Goal: Task Accomplishment & Management: Manage account settings

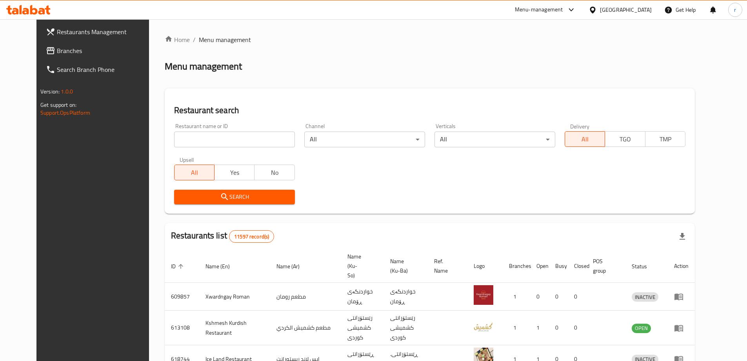
click at [57, 53] on span "Branches" at bounding box center [106, 50] width 98 height 9
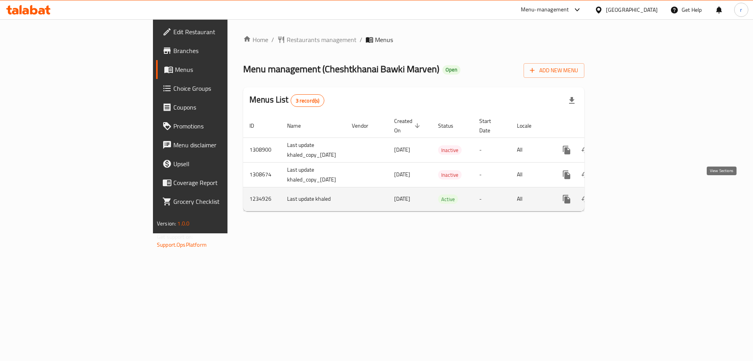
click at [633, 189] on link "enhanced table" at bounding box center [623, 198] width 19 height 19
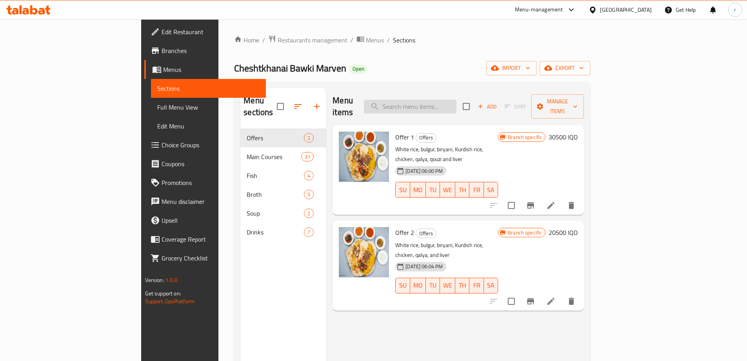
click at [441, 103] on input "search" at bounding box center [410, 107] width 93 height 14
paste input "Qalya Nawashif"
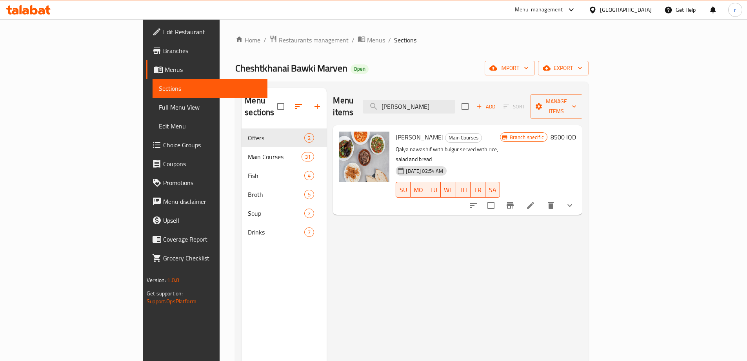
type input "Qalya Nawashif"
click at [542, 198] on li at bounding box center [531, 205] width 22 height 14
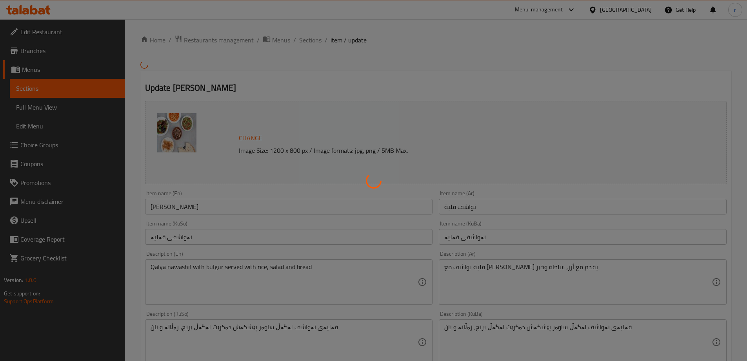
type input "إختيارك من مرق الثاني:"
type input "هەڵبژاردنت لە شلەی دووەم:"
type input "1"
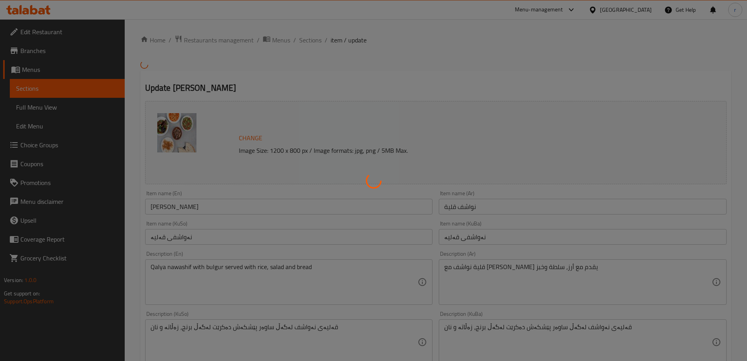
type input "إختيارك من مرق الأول:"
type input "هەڵبژاردنت لە شلەی یەکەم:"
type input "1"
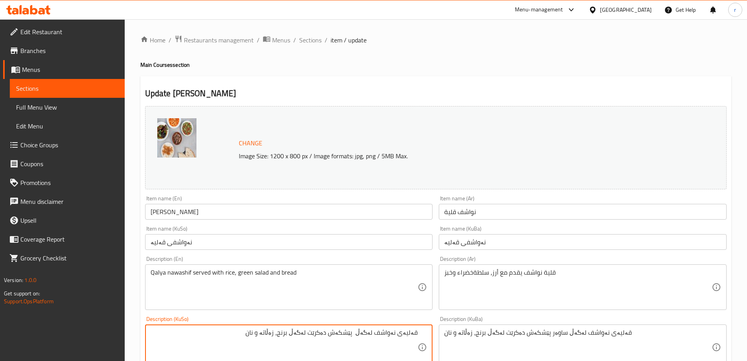
click at [362, 333] on textarea "قەلیەی نەواشف لەگەڵ پێشکەش دەکرێت لەگەڵ برنج، زەڵاتە و نان" at bounding box center [285, 346] width 268 height 37
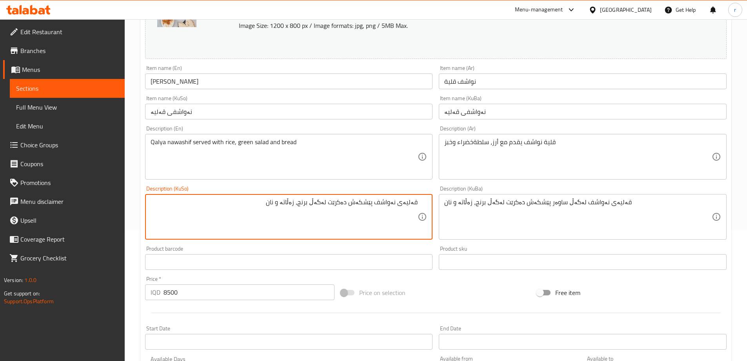
scroll to position [131, 0]
drag, startPoint x: 406, startPoint y: 203, endPoint x: 426, endPoint y: 203, distance: 20.4
click at [426, 203] on div "قەلیەی نەواشف پێشکەش دەکرێت لەگەڵ برنج، زەڵاتە و نان Description (KuSo)" at bounding box center [289, 216] width 288 height 46
drag, startPoint x: 382, startPoint y: 202, endPoint x: 388, endPoint y: 202, distance: 5.9
click at [388, 202] on textarea "قەلیەی نەواشف پێشکەش دەکرێت لەگەڵ برنج، زەڵاتە و نان" at bounding box center [285, 216] width 268 height 37
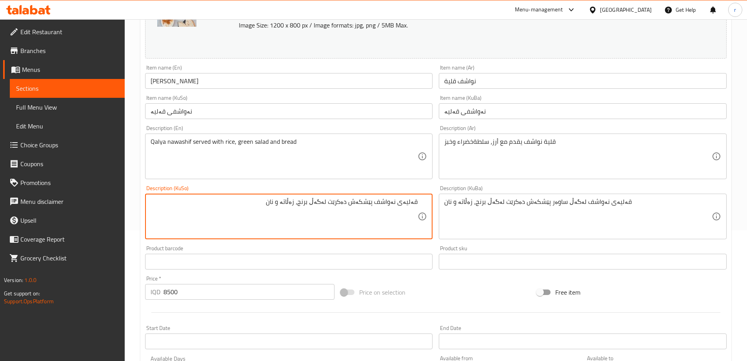
click at [384, 202] on textarea "قەلیەی نەواشف پێشکەش دەکرێت لەگەڵ برنج، زەڵاتە و نان" at bounding box center [285, 216] width 268 height 37
drag, startPoint x: 380, startPoint y: 202, endPoint x: 398, endPoint y: 205, distance: 18.3
click at [398, 205] on textarea "قەلیەی نەواشف پێشکەش دەکرێت لەگەڵ برنج، زەڵاتە و نان" at bounding box center [285, 216] width 268 height 37
click at [294, 201] on textarea "قەلیەی نەواشف پێشکەش دەکرێت لەگەڵ برنج، زەڵاتە و نان" at bounding box center [285, 216] width 268 height 37
click at [305, 215] on textarea "قەلیەی نەواشف پێشکەش دەکرێت لەگەڵ برنج، زەڵاتەی سەوز و نان" at bounding box center [285, 216] width 268 height 37
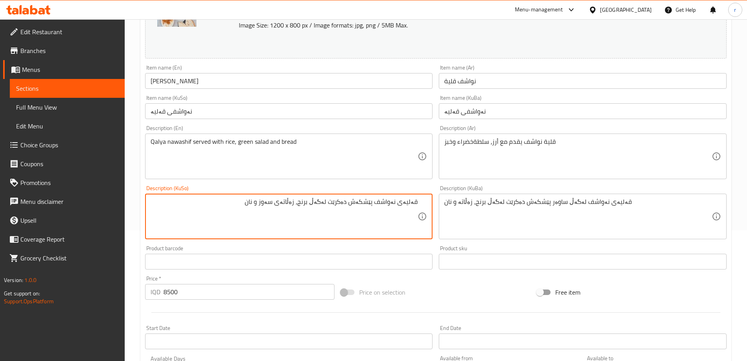
click at [305, 215] on textarea "قەلیەی نەواشف پێشکەش دەکرێت لەگەڵ برنج، زەڵاتەی سەوز و نان" at bounding box center [285, 216] width 268 height 37
type textarea "قەلیەی نەواشف پێشکەش دەکرێت لەگەڵ برنج، زەڵاتەی سەوز و نان"
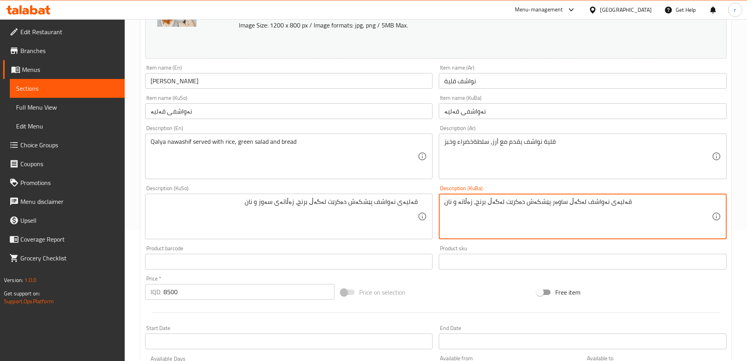
click at [507, 200] on textarea "قەلیەی نەواشف لەگەڵ ساوەر پێشکەش دەکرێت لەگەڵ برنج، زەڵاتە و نان" at bounding box center [578, 216] width 268 height 37
paste textarea "ێشکەش دەکرێت لەگەڵ برنج، زەڵاتەی سەوز"
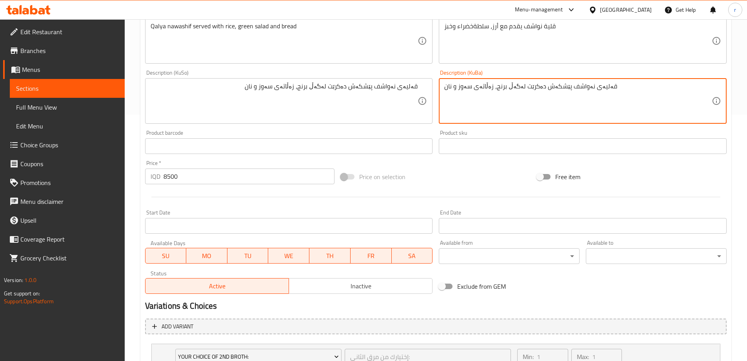
scroll to position [378, 0]
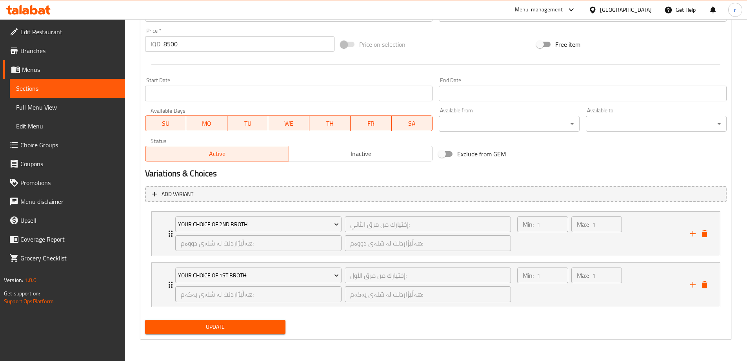
type textarea "قەلیەی نەواشف پێشکەش دەکرێت لەگەڵ برنج، زەڵاتەی سەوز و نان"
click at [214, 315] on div "Add variant Your Choice Of 2nd Broth: إختيارك من مرق الثاني: ​ هەڵبژاردنت لە شل…" at bounding box center [436, 250] width 588 height 134
click at [220, 320] on button "Update" at bounding box center [215, 326] width 141 height 15
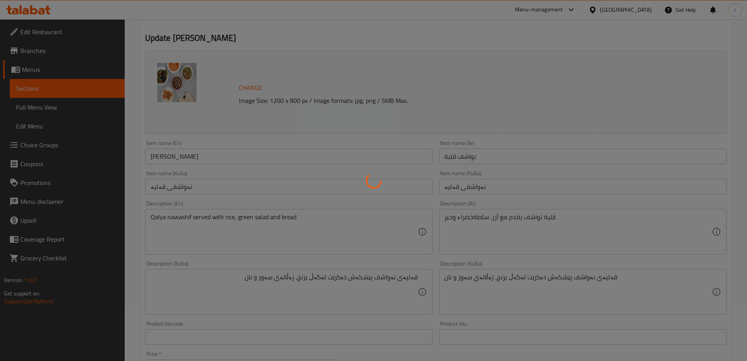
scroll to position [51, 0]
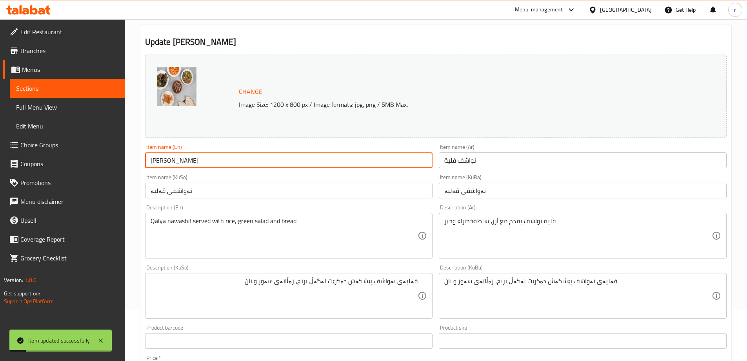
drag, startPoint x: 194, startPoint y: 155, endPoint x: 119, endPoint y: 155, distance: 74.9
click at [119, 155] on div "Edit Restaurant Branches Menus Sections Full Menu View Edit Menu Choice Groups …" at bounding box center [373, 327] width 747 height 719
click at [51, 109] on span "Full Menu View" at bounding box center [67, 106] width 102 height 9
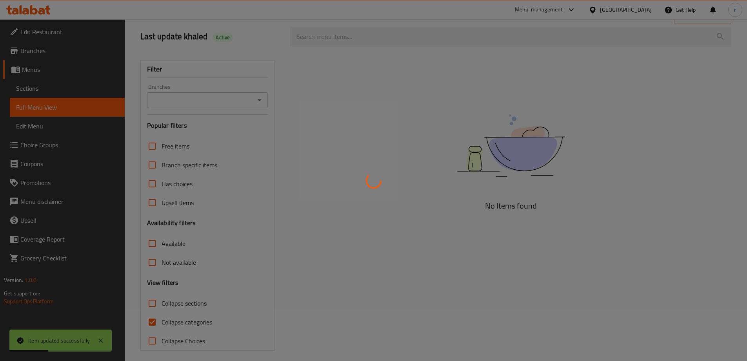
click at [323, 35] on div at bounding box center [373, 180] width 747 height 361
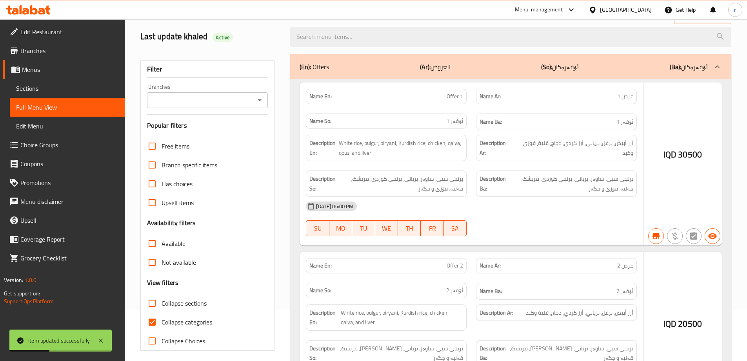
click at [323, 35] on div at bounding box center [373, 180] width 747 height 361
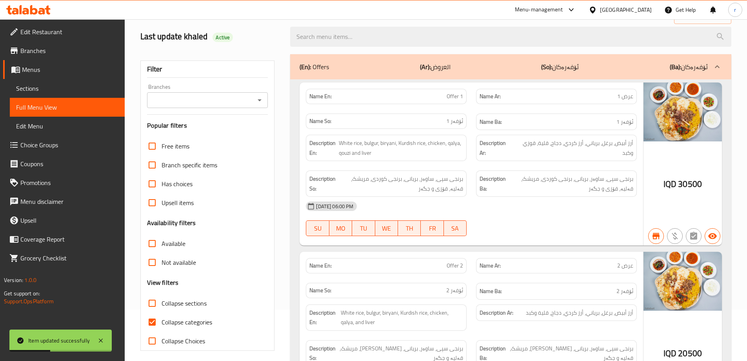
click at [323, 35] on input "search" at bounding box center [510, 37] width 441 height 20
paste input "Qalya Nawashif"
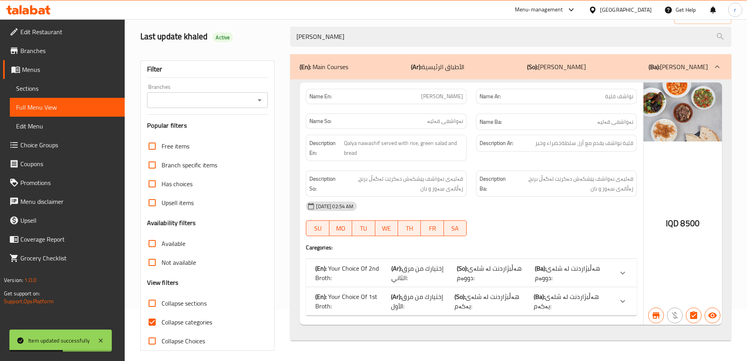
type input "Qalya Nawashif"
click at [208, 101] on input "Branches" at bounding box center [201, 100] width 104 height 11
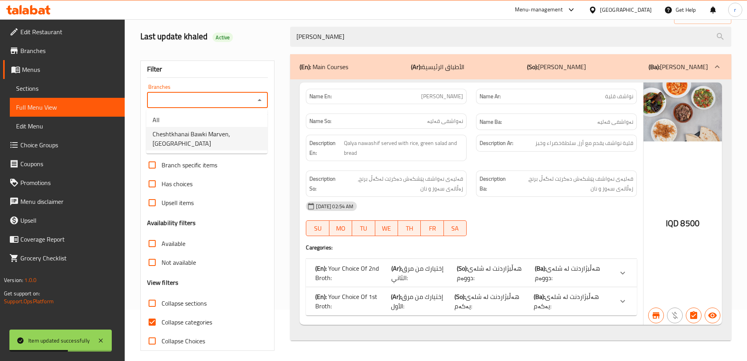
click at [197, 131] on span "Cheshtkhanai Bawki Marven, Khanaqa" at bounding box center [207, 138] width 109 height 19
type input "Cheshtkhanai Bawki Marven, Khanaqa"
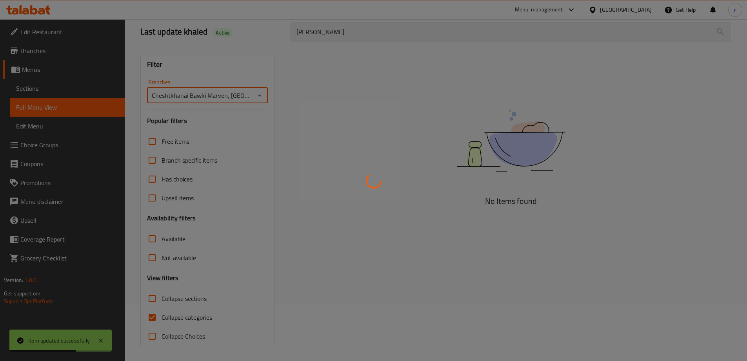
scroll to position [57, 0]
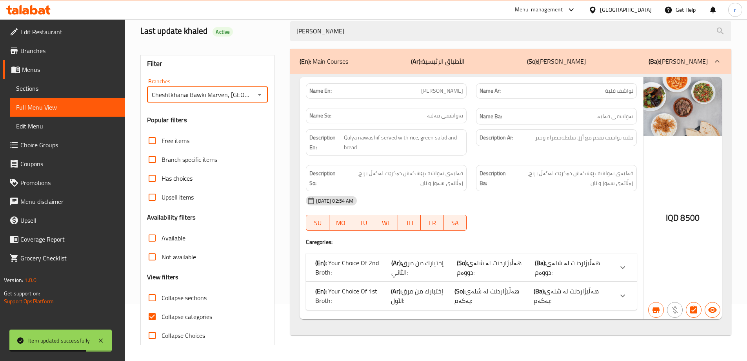
click at [181, 314] on span "Collapse categories" at bounding box center [187, 315] width 51 height 9
click at [162, 314] on input "Collapse categories" at bounding box center [152, 316] width 19 height 19
checkbox input "false"
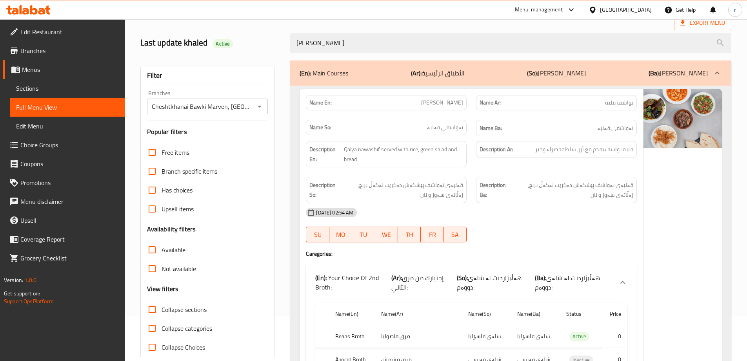
scroll to position [33, 0]
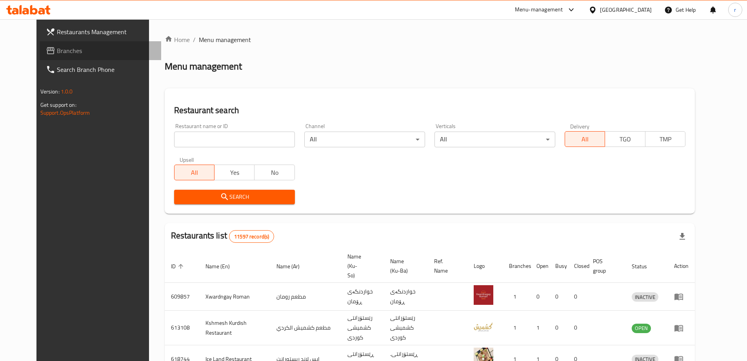
click at [57, 52] on span "Branches" at bounding box center [106, 50] width 98 height 9
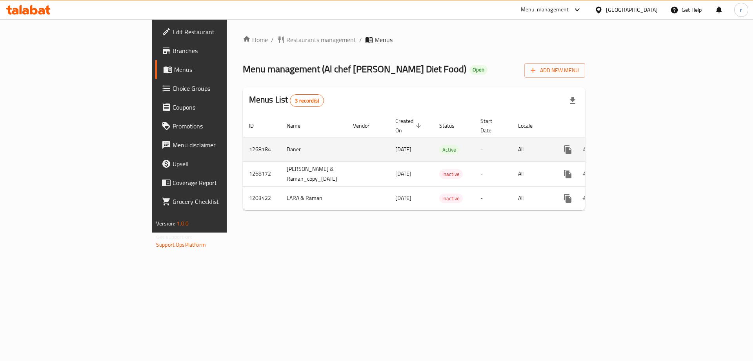
click at [629, 145] on icon "enhanced table" at bounding box center [624, 149] width 9 height 9
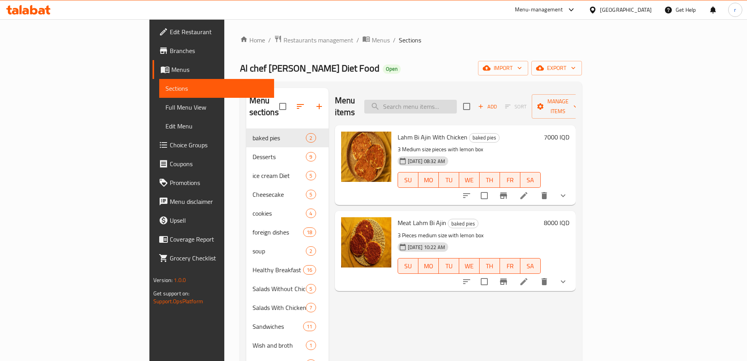
click at [457, 103] on input "search" at bounding box center [410, 107] width 93 height 14
paste input "Natural Carrot And Orange Juice"
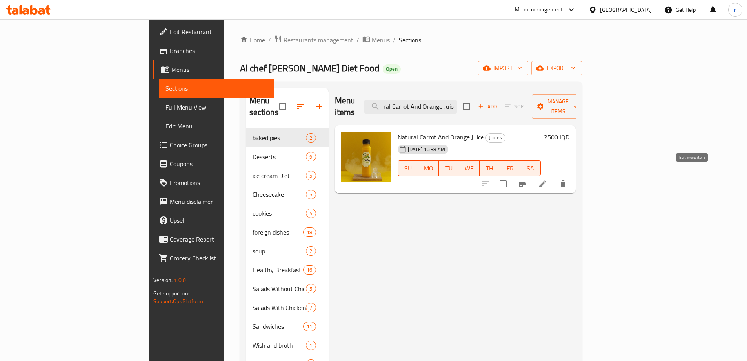
type input "Natural Carrot And Orange Juice"
click at [546, 180] on icon at bounding box center [542, 183] width 7 height 7
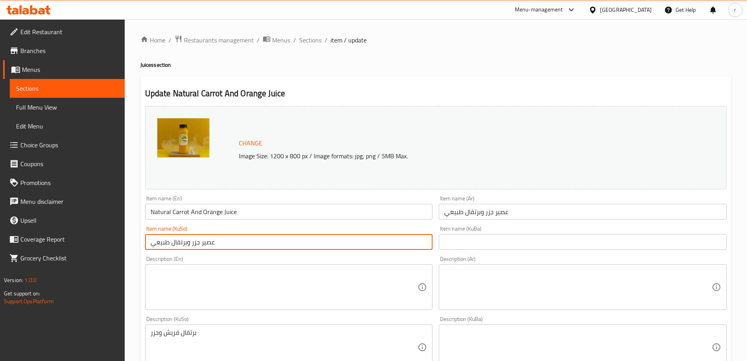
click at [234, 240] on input "عصير جزر وبرتقال طبيعي" at bounding box center [289, 242] width 288 height 16
drag, startPoint x: 237, startPoint y: 240, endPoint x: 86, endPoint y: 247, distance: 150.8
click at [86, 247] on div "Edit Restaurant Branches Menus Sections Full Menu View Edit Menu Choice Groups …" at bounding box center [373, 337] width 747 height 637
drag, startPoint x: 246, startPoint y: 240, endPoint x: 111, endPoint y: 249, distance: 134.8
click at [111, 249] on div "Edit Restaurant Branches Menus Sections Full Menu View Edit Menu Choice Groups …" at bounding box center [373, 337] width 747 height 637
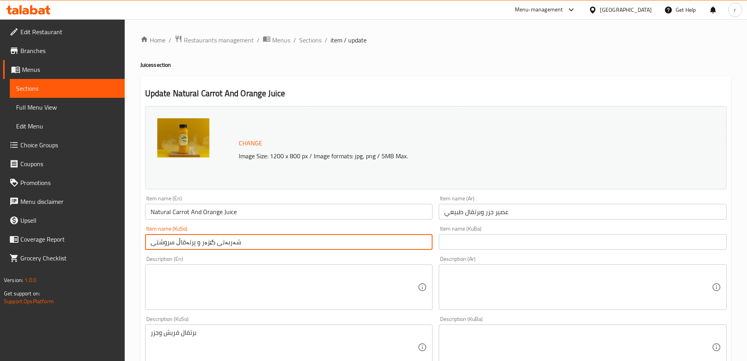
type input "شەربەتی گێزەر و پرتەقاڵ سروشتی"
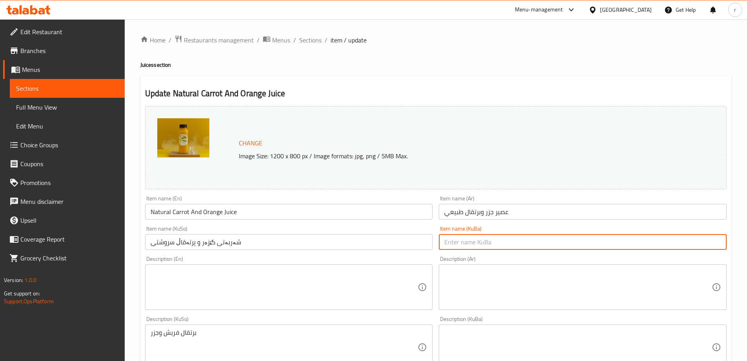
click at [514, 241] on input "text" at bounding box center [583, 242] width 288 height 16
paste input "شەربەتی گێزەر و پرتەقاڵ سروشتی"
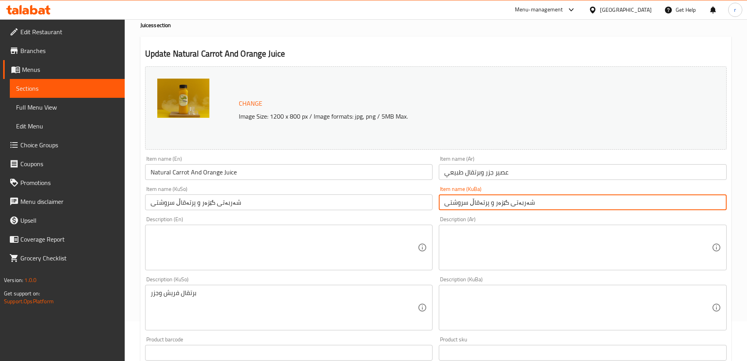
scroll to position [66, 0]
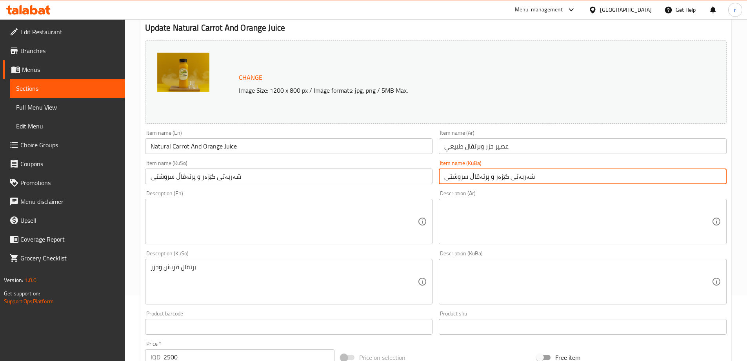
type input "شەربەتی گێزەر و پرتەقاڵ سروشتی"
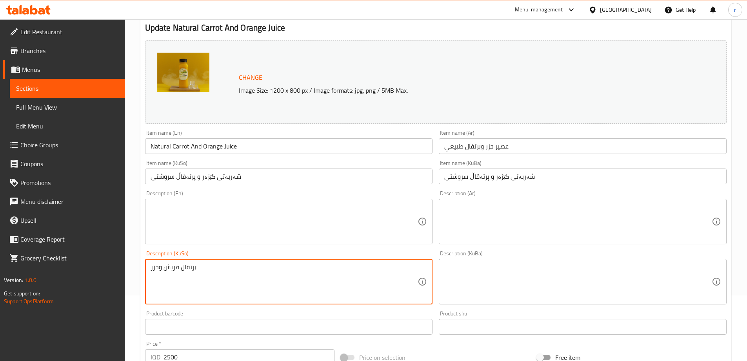
drag, startPoint x: 293, startPoint y: 283, endPoint x: 69, endPoint y: 284, distance: 224.0
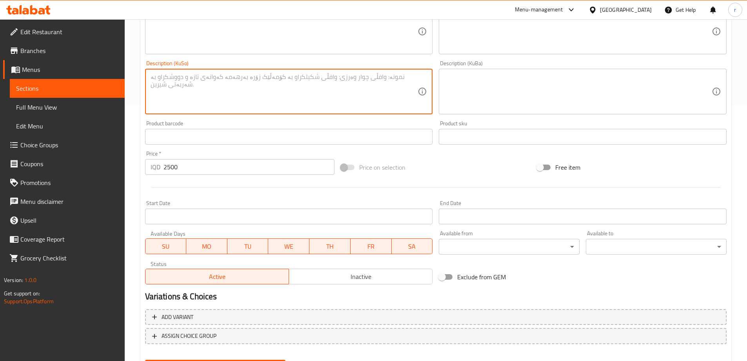
scroll to position [295, 0]
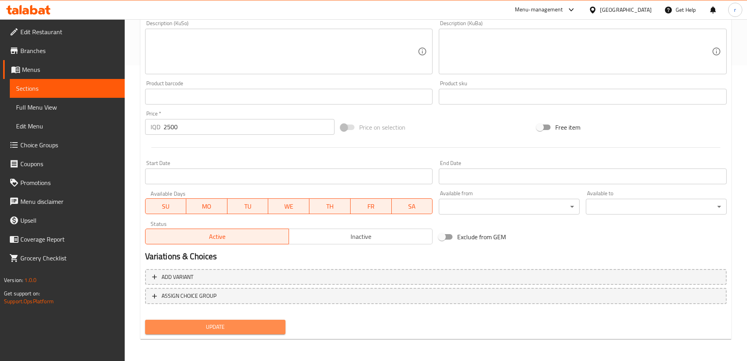
click at [216, 326] on span "Update" at bounding box center [215, 327] width 128 height 10
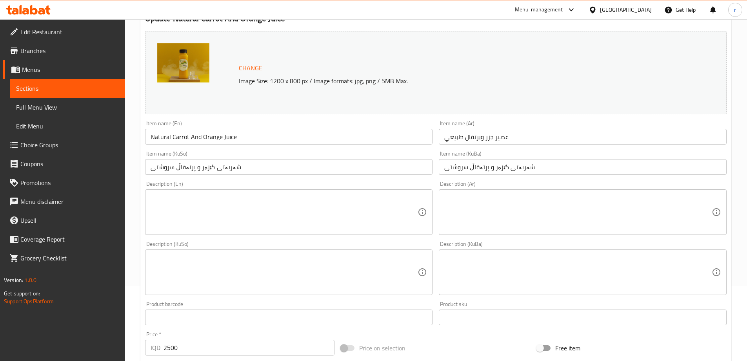
scroll to position [34, 0]
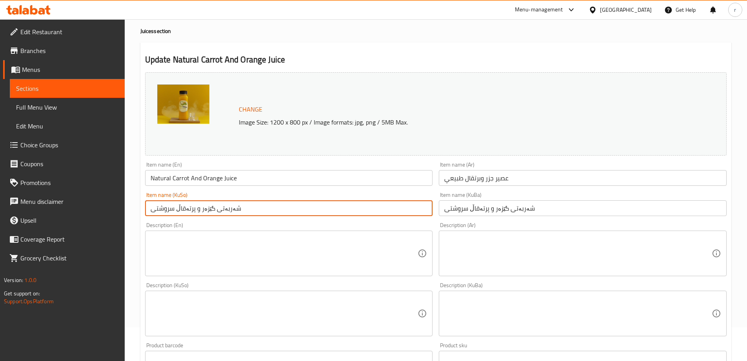
click at [177, 212] on input "شەربەتی گێزەر و پرتەقاڵ سروشتی" at bounding box center [289, 208] width 288 height 16
type input "شەربەتی گێزەر و پرتەقاڵی سروشتی"
click at [470, 210] on input "شەربەتی گێزەر و پرتەقاڵ سروشتی" at bounding box center [583, 208] width 288 height 16
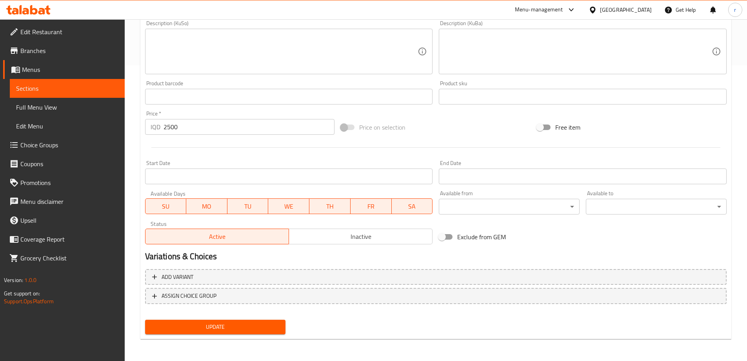
type input "شەربەتی گێزەر و پرتەقاڵی سروشتی"
click at [273, 324] on span "Update" at bounding box center [215, 327] width 128 height 10
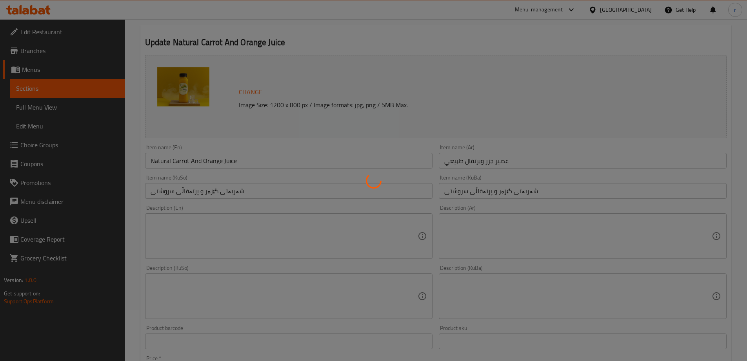
scroll to position [0, 0]
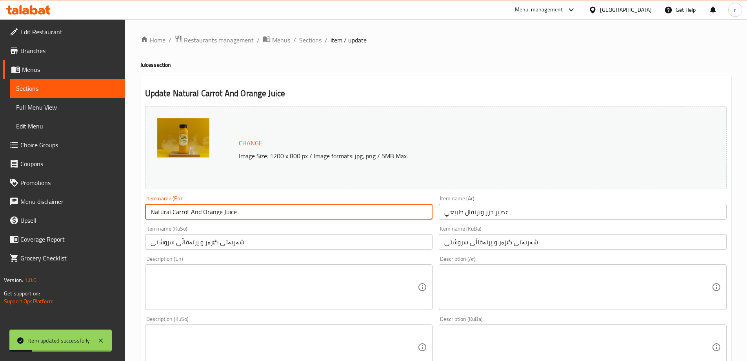
drag, startPoint x: 248, startPoint y: 212, endPoint x: 84, endPoint y: 214, distance: 164.0
click at [84, 214] on div "Edit Restaurant Branches Menus Sections Full Menu View Edit Menu Choice Groups …" at bounding box center [373, 337] width 747 height 637
click at [34, 109] on span "Full Menu View" at bounding box center [67, 106] width 102 height 9
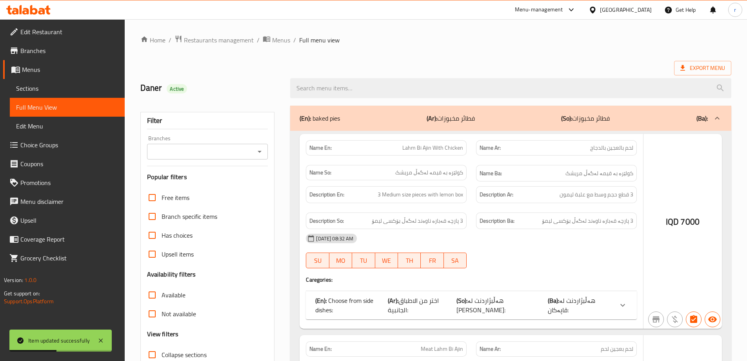
click at [330, 91] on input "search" at bounding box center [510, 88] width 441 height 20
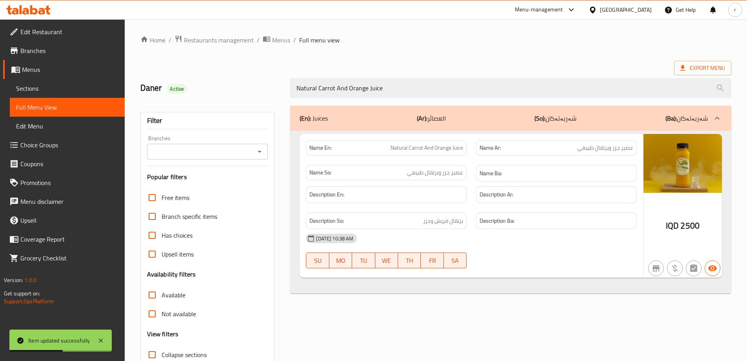
type input "Natural Carrot And Orange Juice"
click at [204, 155] on input "Branches" at bounding box center [201, 151] width 104 height 11
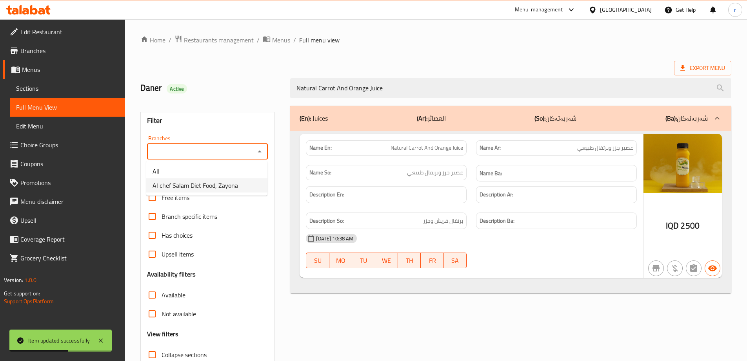
click at [197, 190] on span "Al chef Salam Diet Food, Zayona" at bounding box center [196, 184] width 86 height 9
type input "Al chef Salam Diet Food, Zayona"
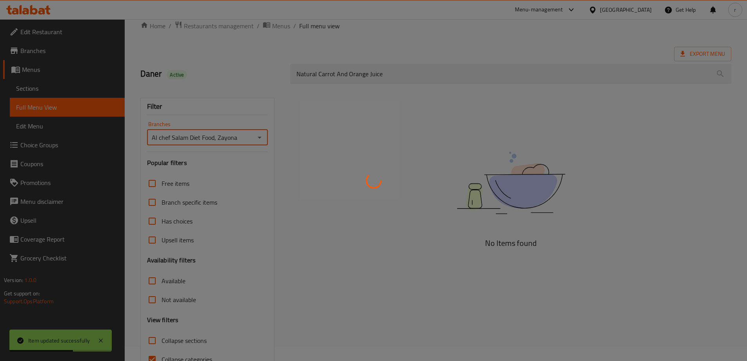
scroll to position [57, 0]
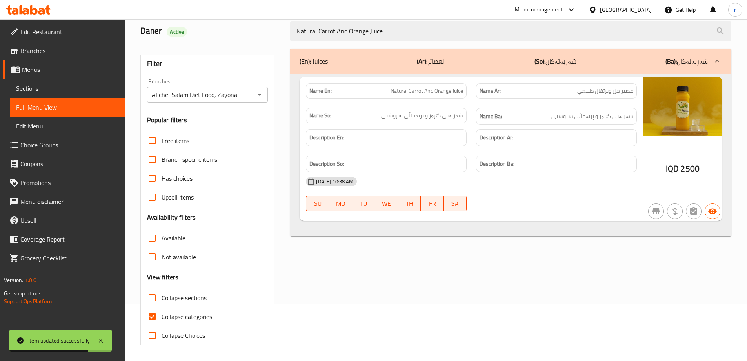
click at [187, 316] on span "Collapse categories" at bounding box center [187, 315] width 51 height 9
click at [162, 316] on input "Collapse categories" at bounding box center [152, 316] width 19 height 19
checkbox input "false"
click at [38, 12] on icon at bounding box center [28, 9] width 44 height 9
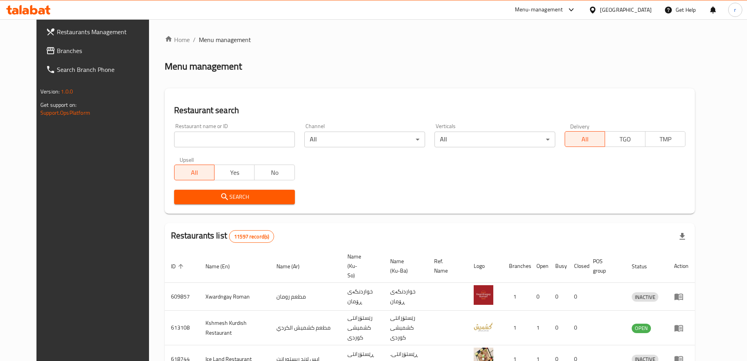
click at [57, 51] on span "Branches" at bounding box center [106, 50] width 98 height 9
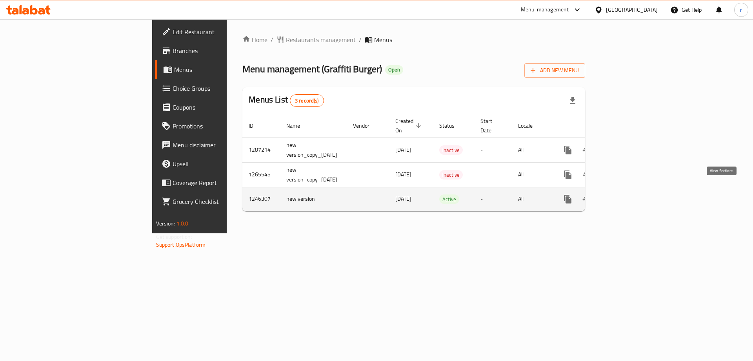
click at [629, 194] on icon "enhanced table" at bounding box center [624, 198] width 9 height 9
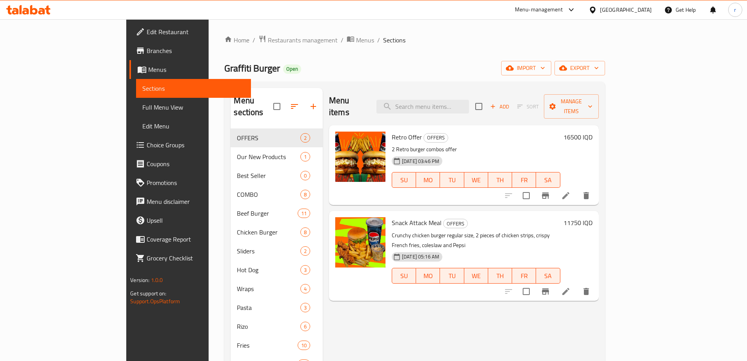
click at [142, 110] on span "Full Menu View" at bounding box center [193, 106] width 102 height 9
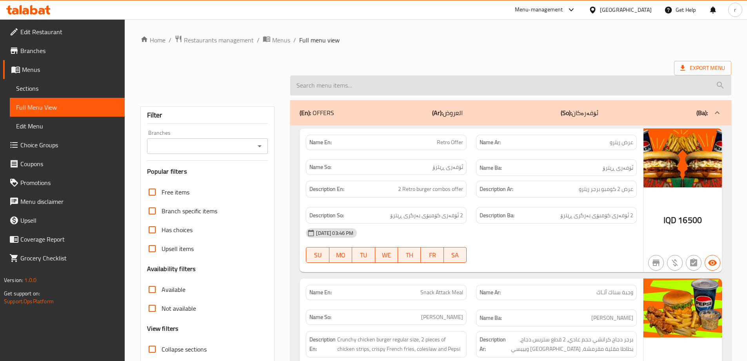
click at [413, 88] on input "search" at bounding box center [510, 85] width 441 height 20
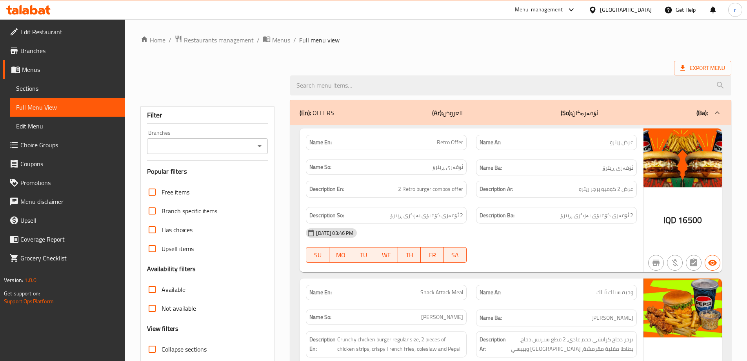
paste input "Graffiti Rizo"
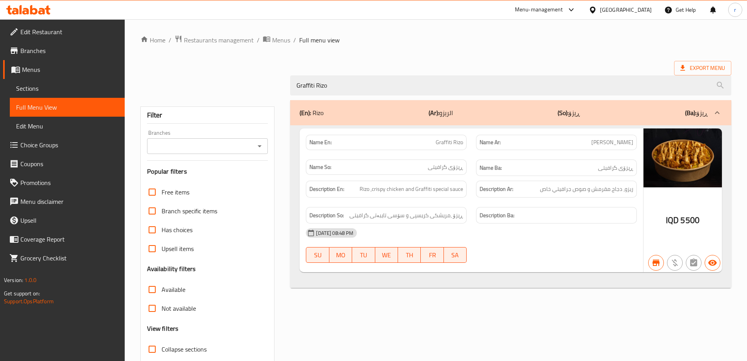
type input "Graffiti Rizo"
click at [211, 143] on input "Branches" at bounding box center [201, 145] width 104 height 11
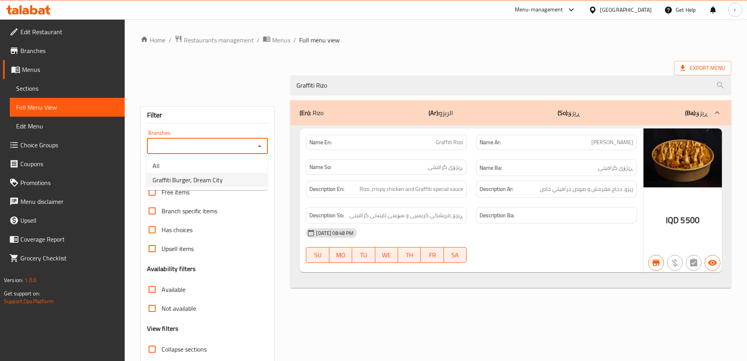
click at [208, 178] on span "Graffiti Burger, Dream City" at bounding box center [188, 179] width 70 height 9
type input "Graffiti Burger, Dream City"
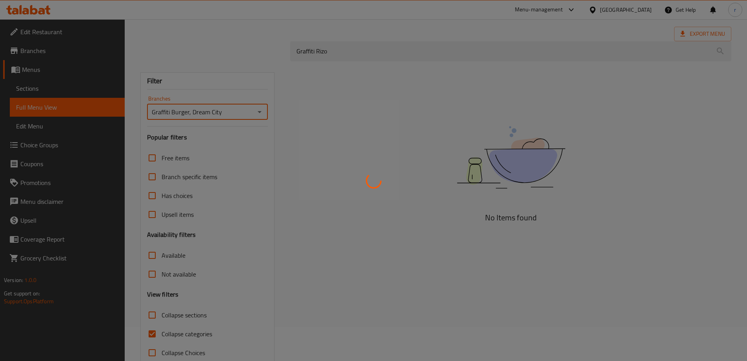
scroll to position [51, 0]
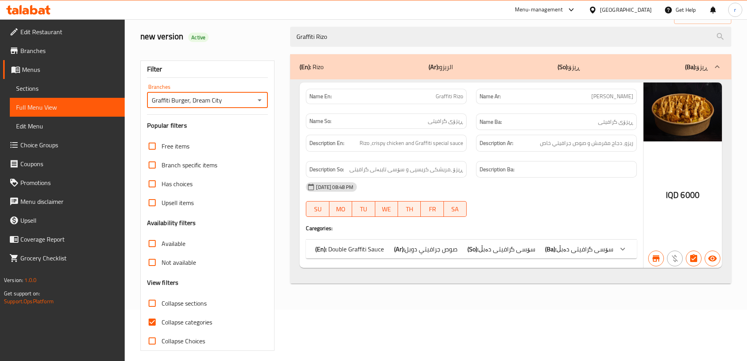
click at [185, 315] on label "Collapse categories" at bounding box center [177, 321] width 69 height 19
click at [162, 315] on input "Collapse categories" at bounding box center [152, 321] width 19 height 19
checkbox input "false"
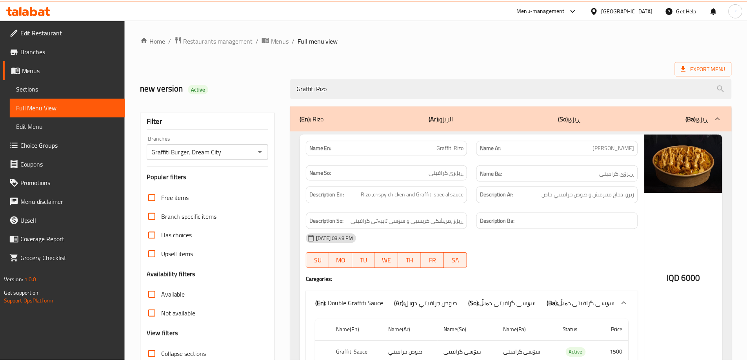
scroll to position [57, 0]
